Goal: Task Accomplishment & Management: Manage account settings

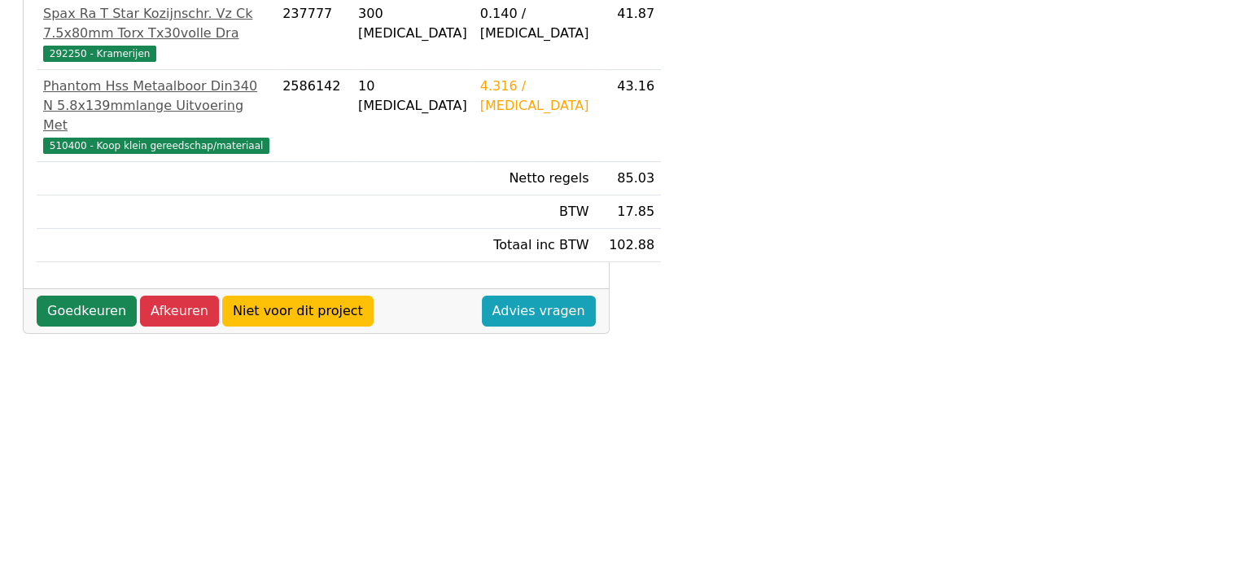
scroll to position [407, 0]
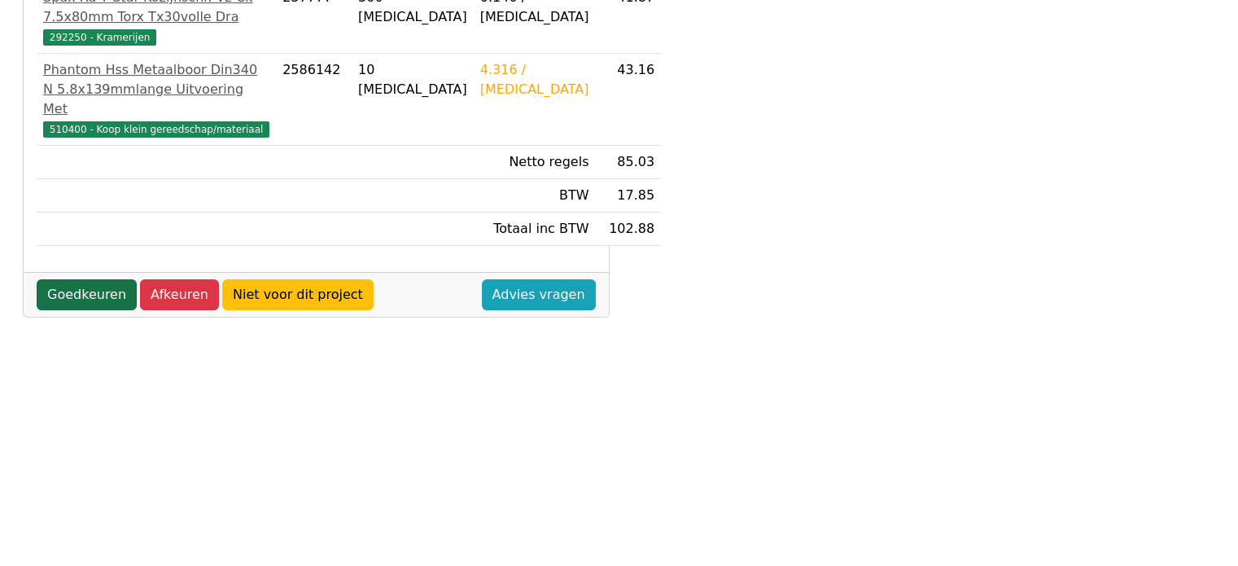
click at [68, 310] on link "Goedkeuren" at bounding box center [87, 294] width 100 height 31
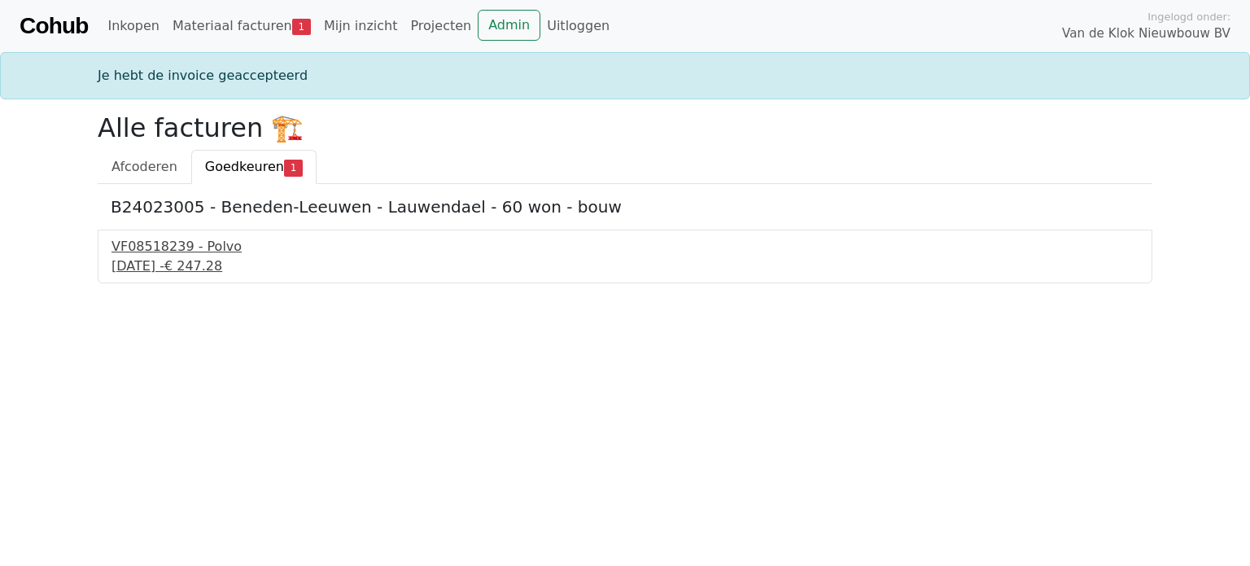
click at [169, 255] on div "VF08518239 - Polvo" at bounding box center [624, 247] width 1027 height 20
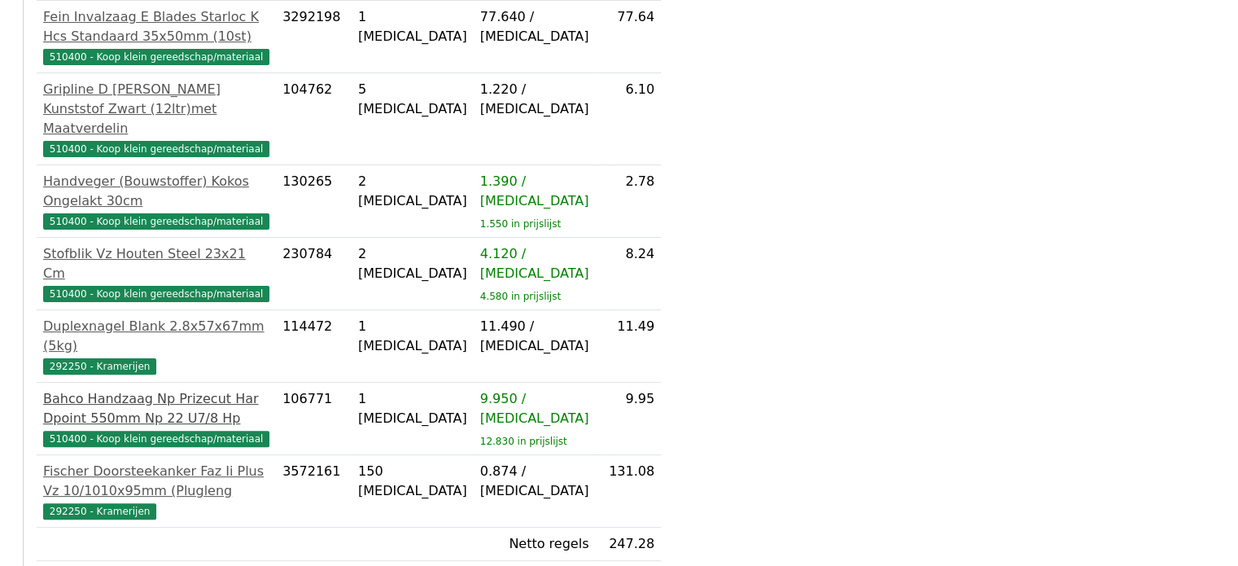
scroll to position [488, 0]
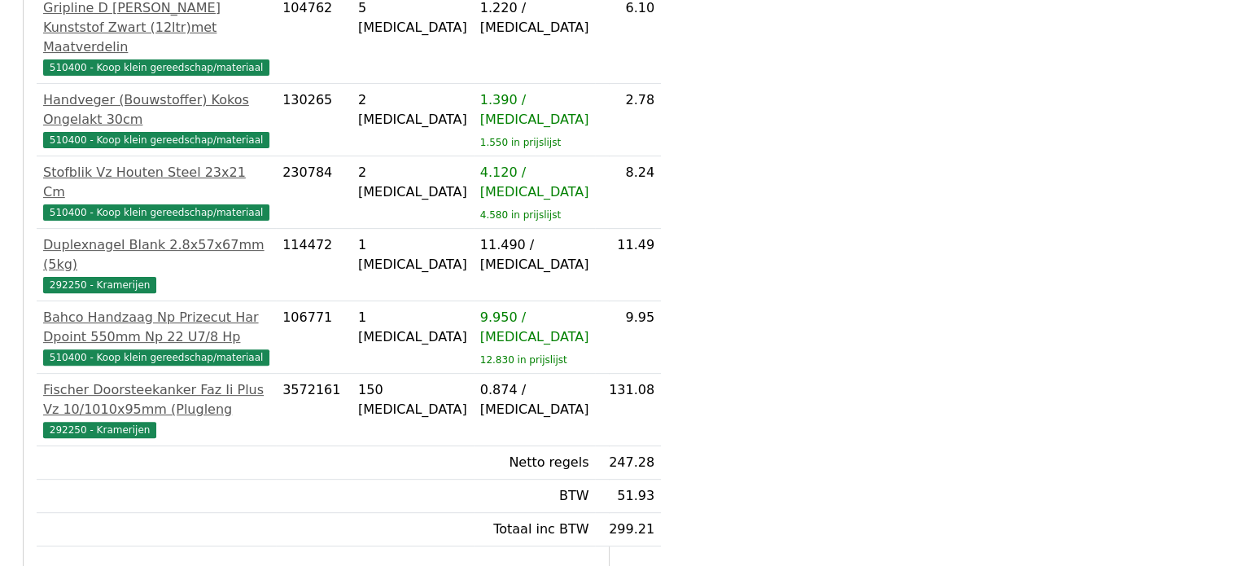
click at [85, 446] on td "Fischer Doorsteekanker Faz Ii Plus Vz 10/1010x95mm (Plugleng 292250 - Kramerijen" at bounding box center [156, 410] width 239 height 72
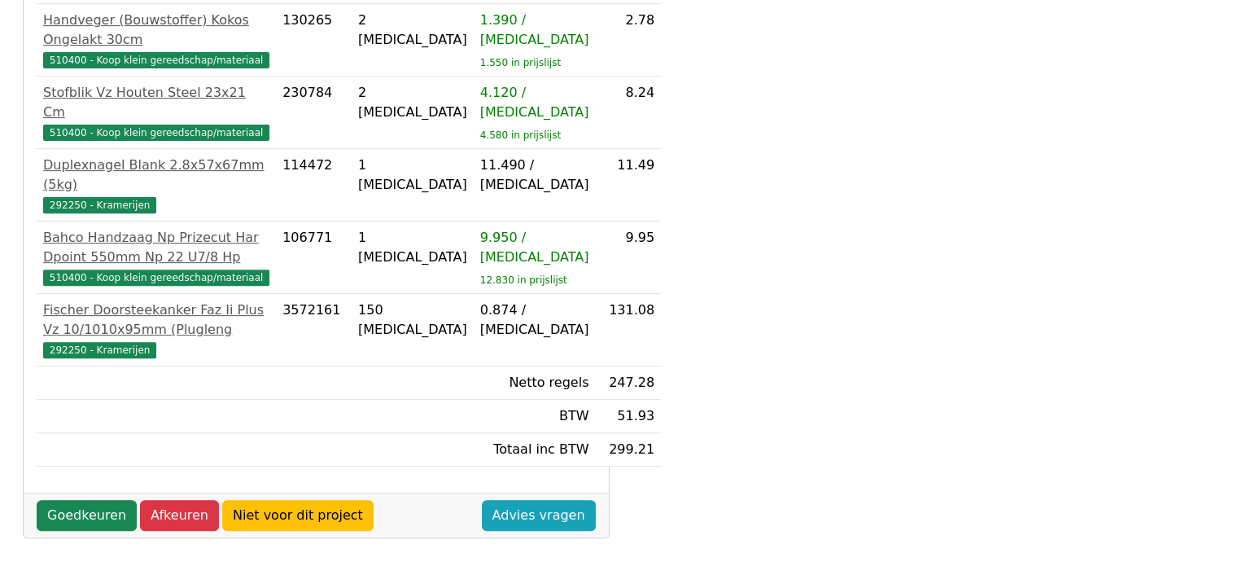
scroll to position [654, 0]
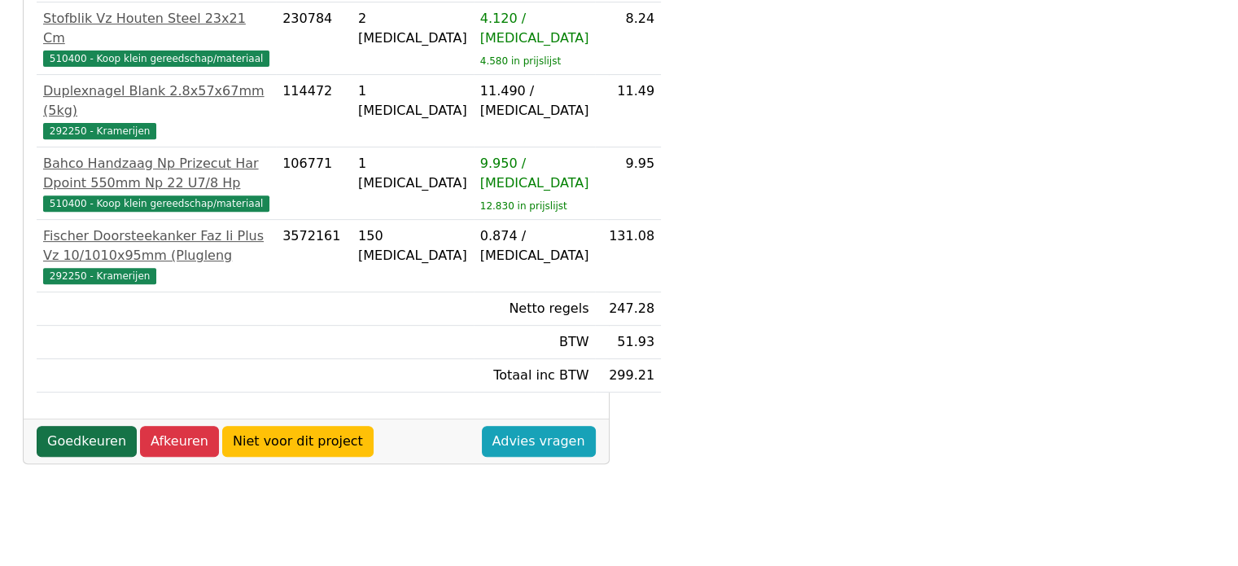
click at [78, 457] on link "Goedkeuren" at bounding box center [87, 441] width 100 height 31
